Goal: Transaction & Acquisition: Purchase product/service

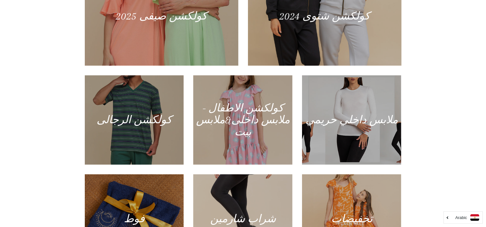
scroll to position [335, 0]
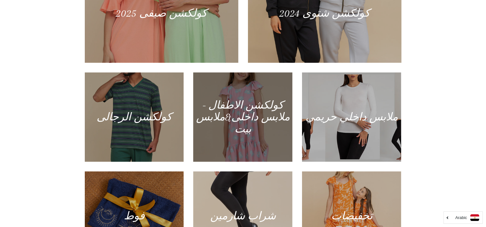
click at [249, 124] on div at bounding box center [243, 117] width 102 height 92
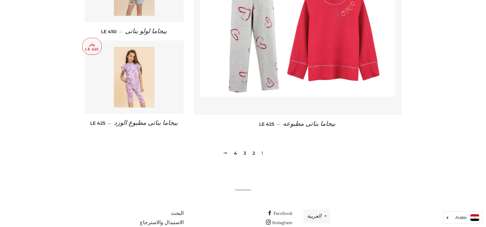
scroll to position [911, 0]
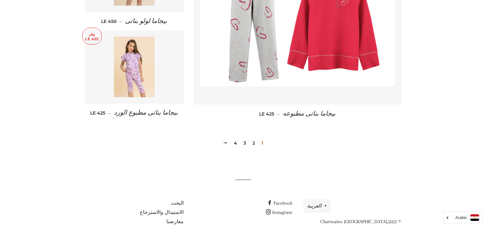
click at [236, 139] on link "4" at bounding box center [235, 144] width 8 height 10
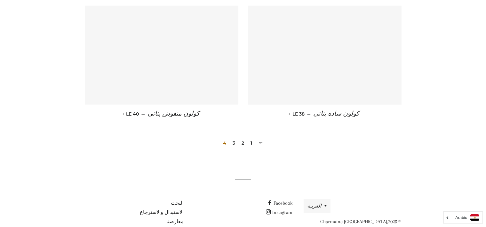
scroll to position [851, 0]
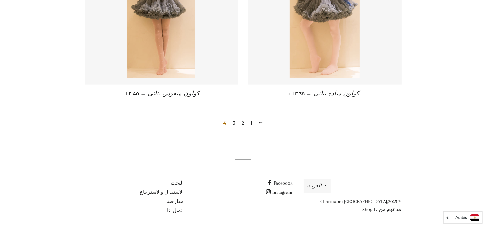
click at [234, 121] on link "3" at bounding box center [234, 123] width 8 height 10
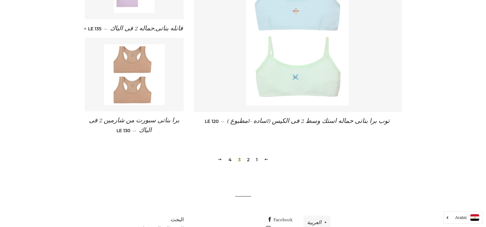
scroll to position [801, 0]
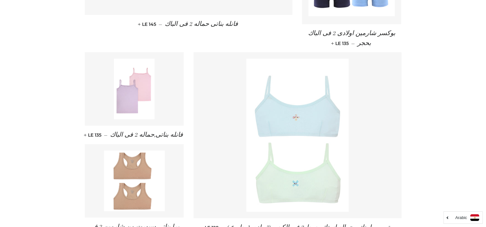
click at [278, 116] on img at bounding box center [297, 136] width 102 height 154
click at [124, 90] on img at bounding box center [134, 89] width 41 height 61
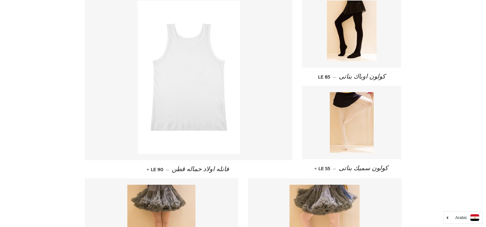
scroll to position [659, 0]
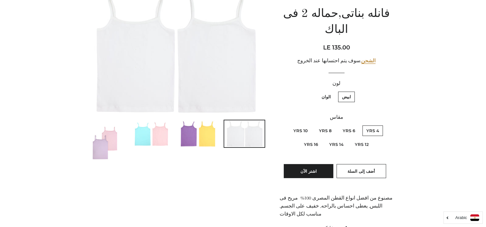
scroll to position [74, 0]
click at [306, 126] on label "10 Yrs" at bounding box center [300, 131] width 22 height 11
click at [309, 125] on Yrs "10 Yrs" at bounding box center [309, 125] width 0 height 0
radio Yrs "true"
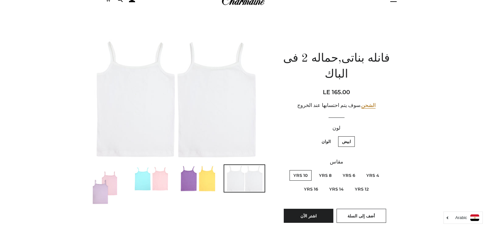
scroll to position [30, 0]
click at [360, 184] on label "12 Yrs" at bounding box center [362, 189] width 22 height 11
click at [285, 170] on Yrs "12 Yrs" at bounding box center [285, 169] width 0 height 0
radio Yrs "true"
click at [344, 184] on label "14 Yrs" at bounding box center [336, 189] width 22 height 11
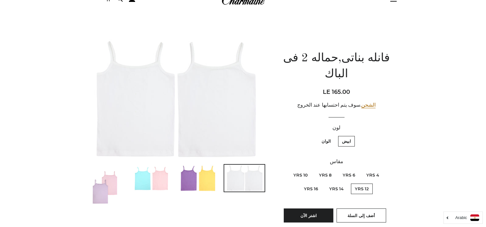
click at [345, 183] on Yrs "14 Yrs" at bounding box center [345, 183] width 0 height 0
radio Yrs "true"
